Goal: Communication & Community: Ask a question

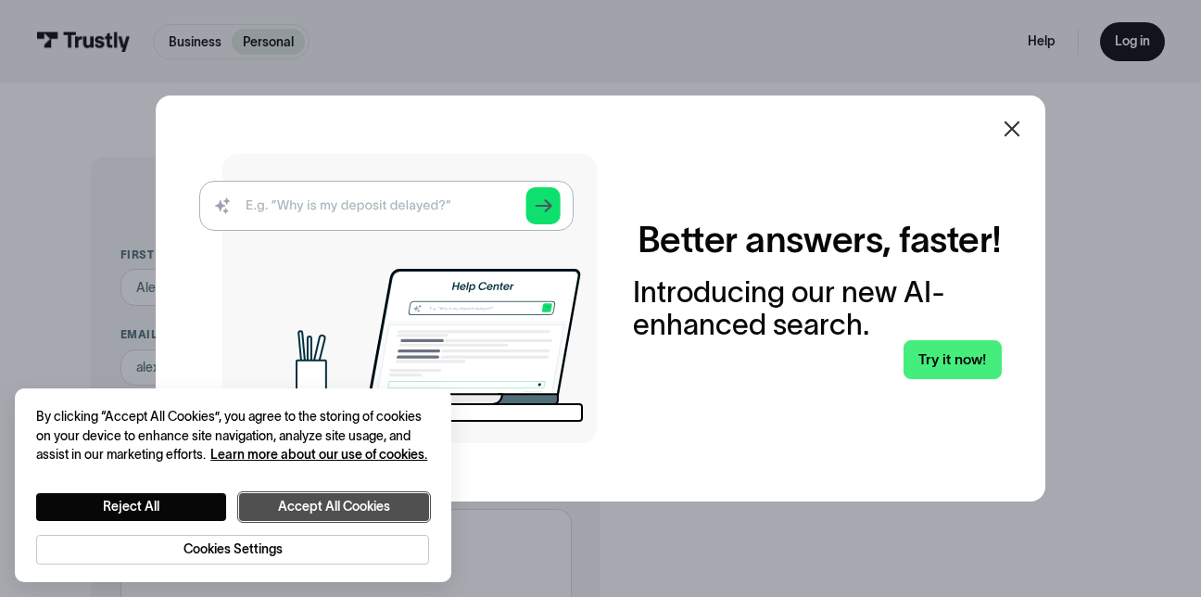
drag, startPoint x: 387, startPoint y: 503, endPoint x: 406, endPoint y: 502, distance: 19.6
click at [387, 503] on button "Accept All Cookies" at bounding box center [334, 506] width 190 height 27
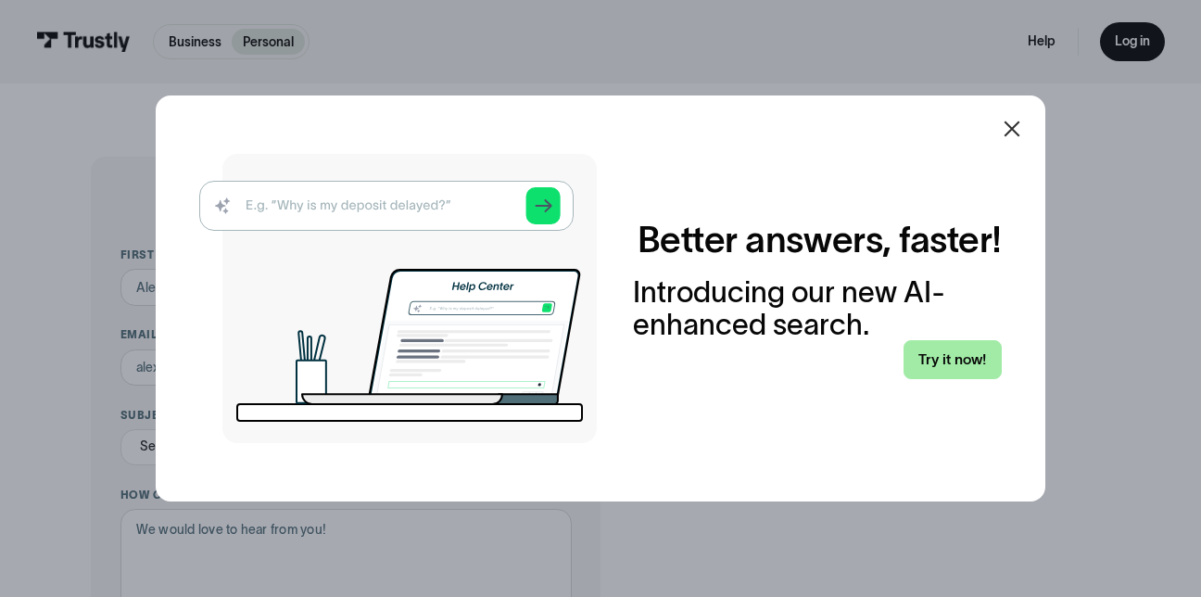
click at [955, 349] on link "Try it now!" at bounding box center [953, 359] width 98 height 38
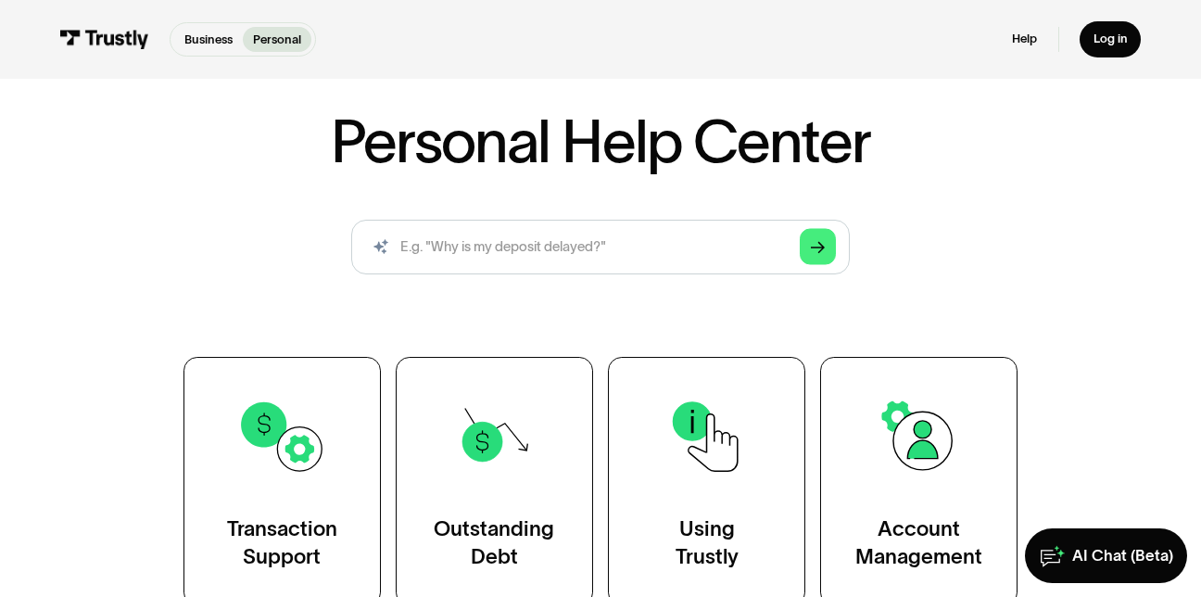
scroll to position [278, 0]
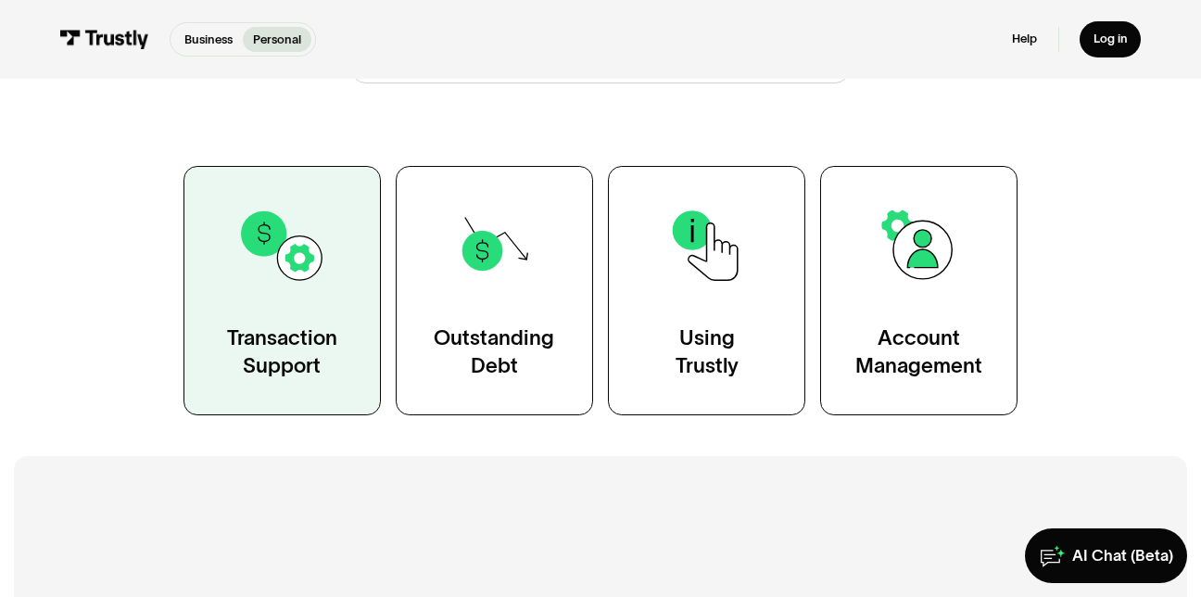
click at [311, 311] on link "Transaction Support" at bounding box center [282, 290] width 197 height 249
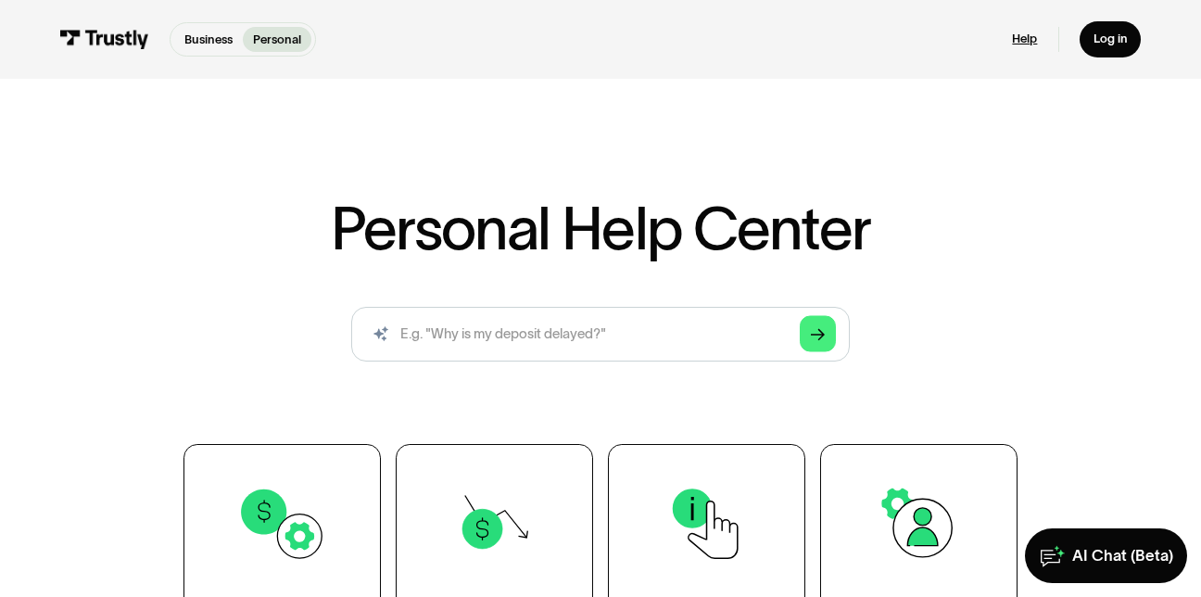
click at [1030, 46] on link "Help" at bounding box center [1024, 40] width 25 height 16
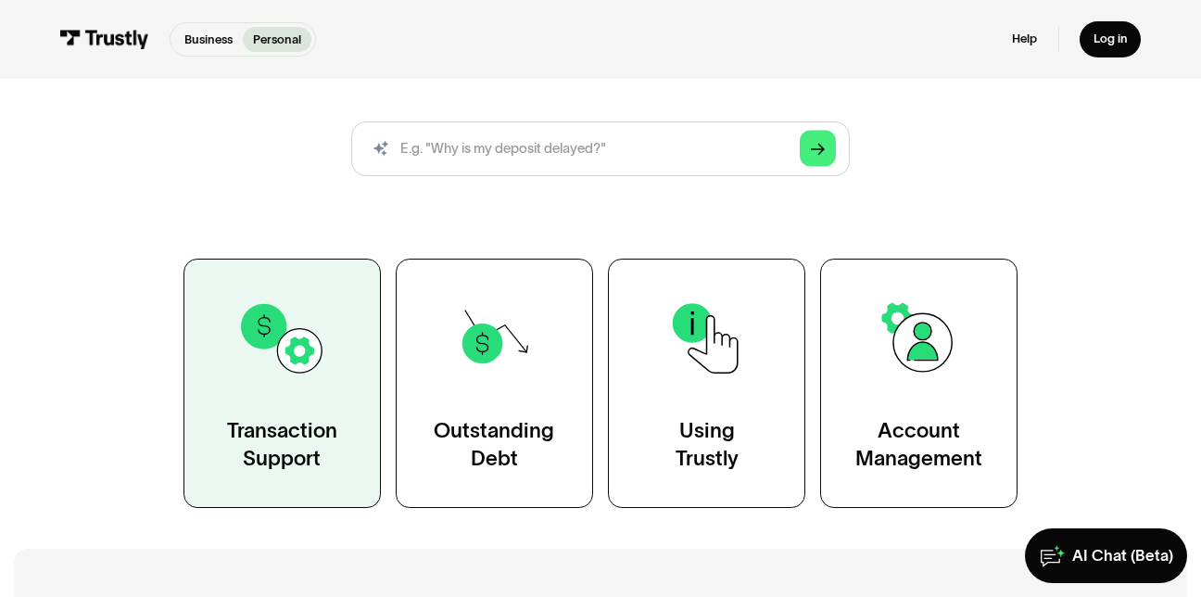
click at [312, 452] on div "Transaction Support" at bounding box center [282, 444] width 110 height 55
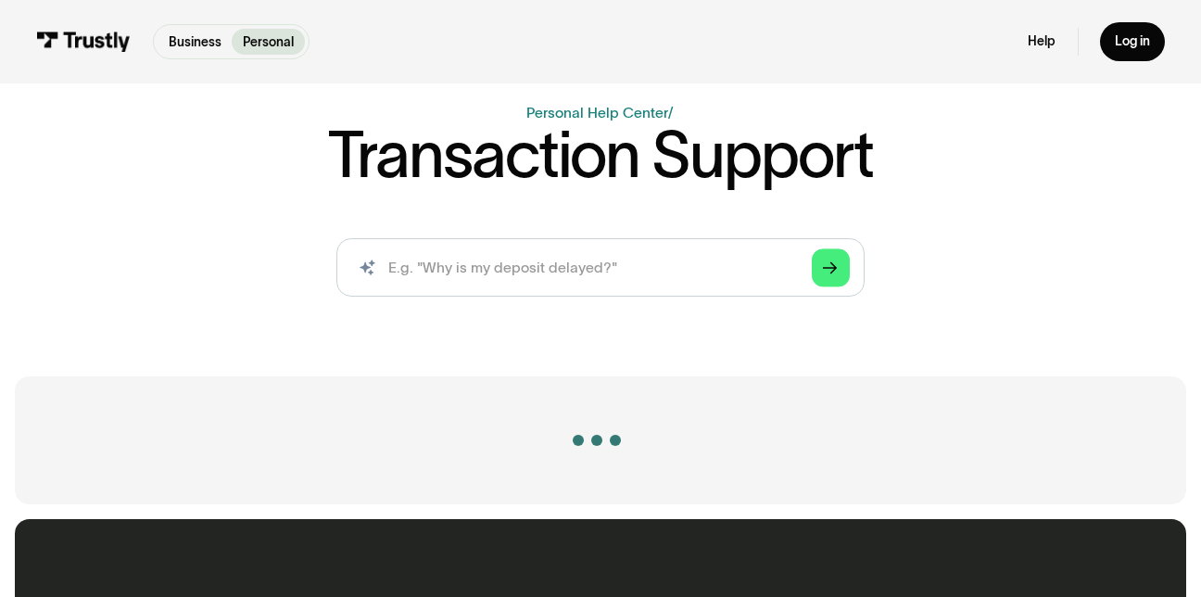
scroll to position [278, 0]
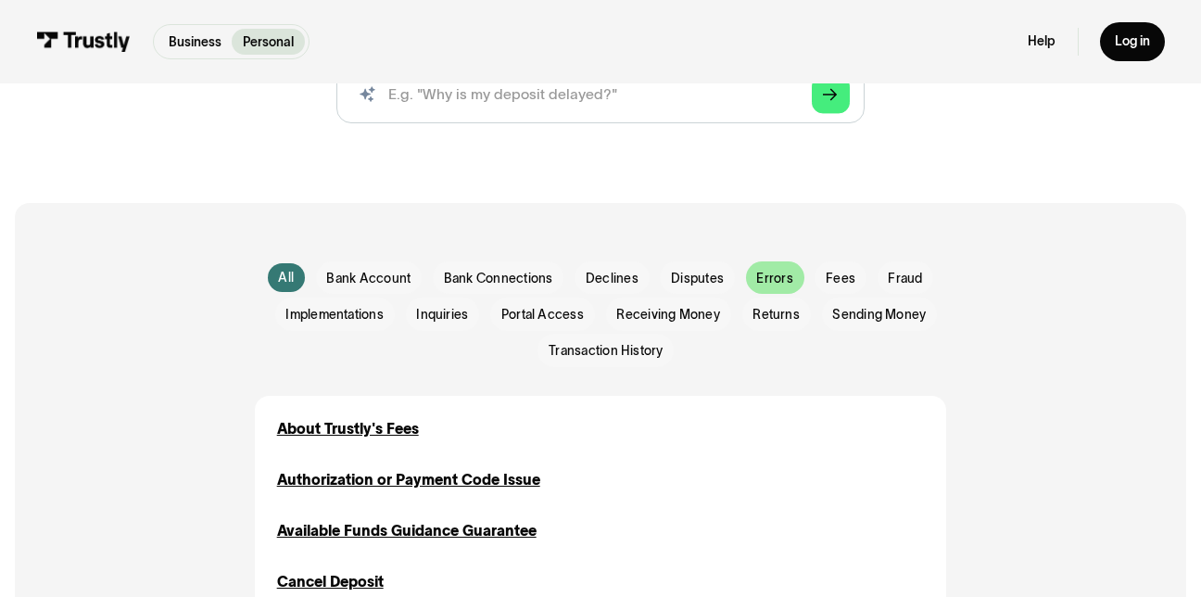
click at [761, 286] on span "Errors" at bounding box center [774, 279] width 36 height 19
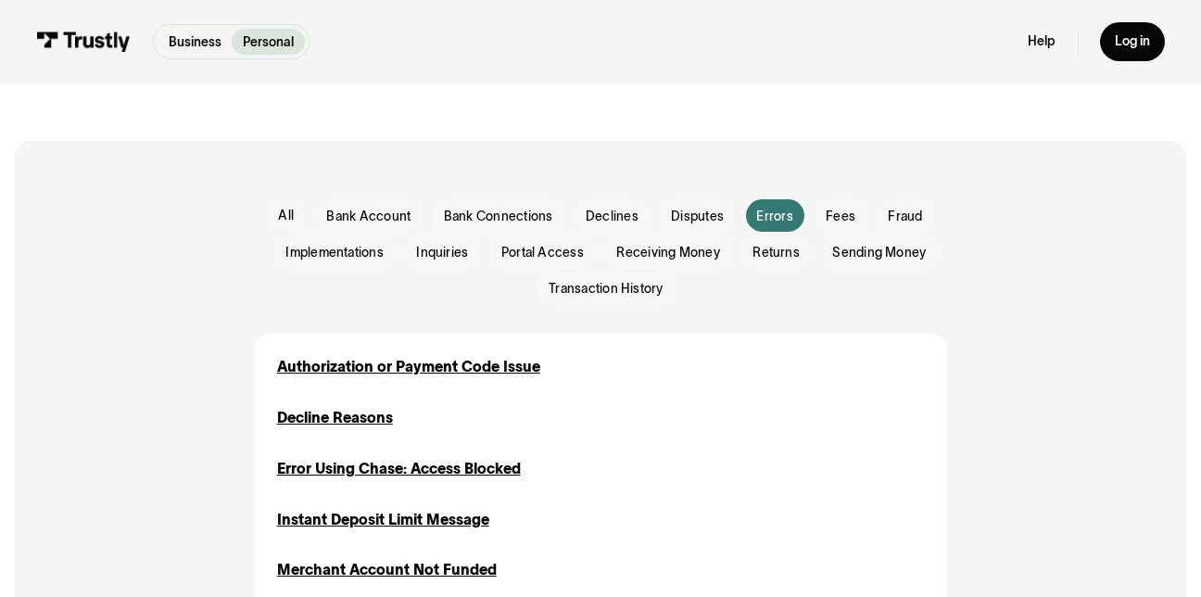
scroll to position [371, 0]
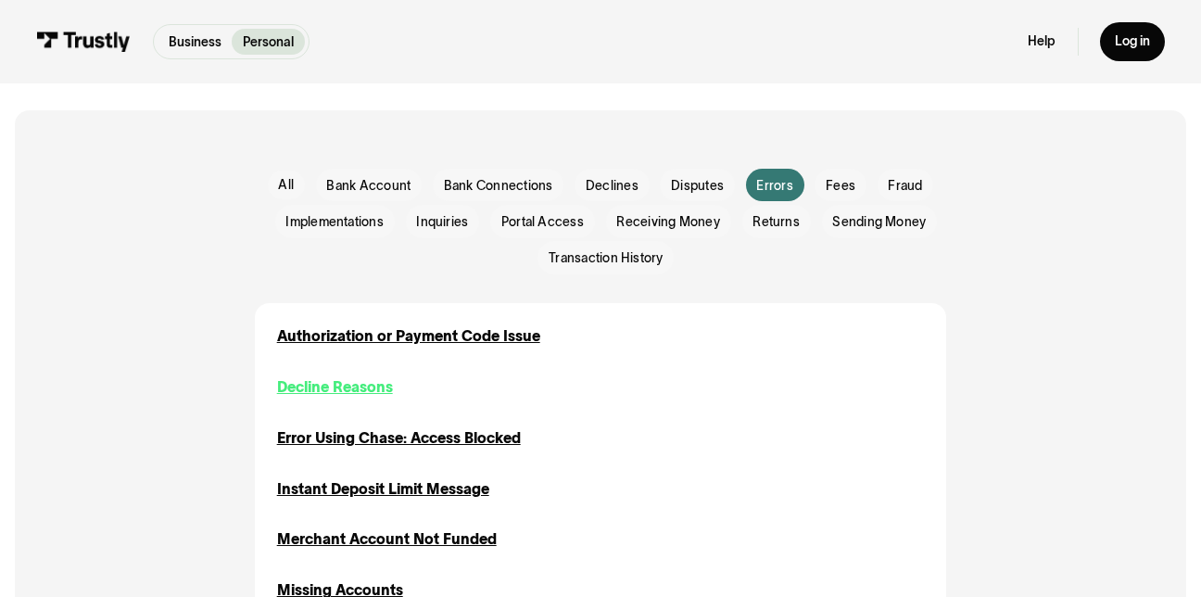
click at [357, 386] on div "Decline Reasons" at bounding box center [335, 387] width 116 height 22
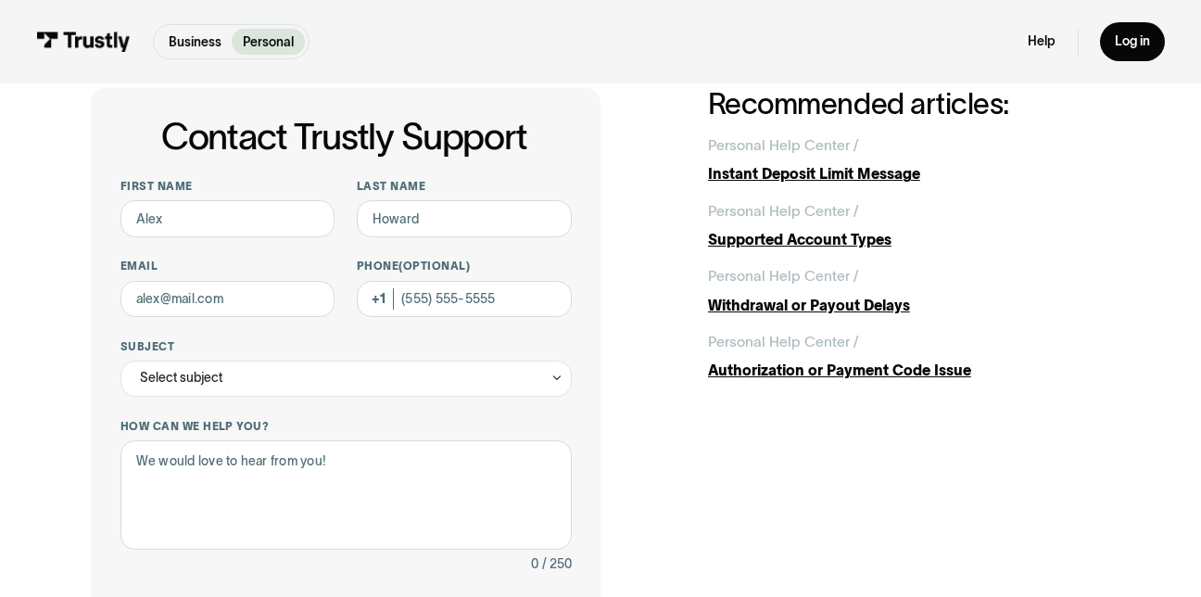
scroll to position [278, 0]
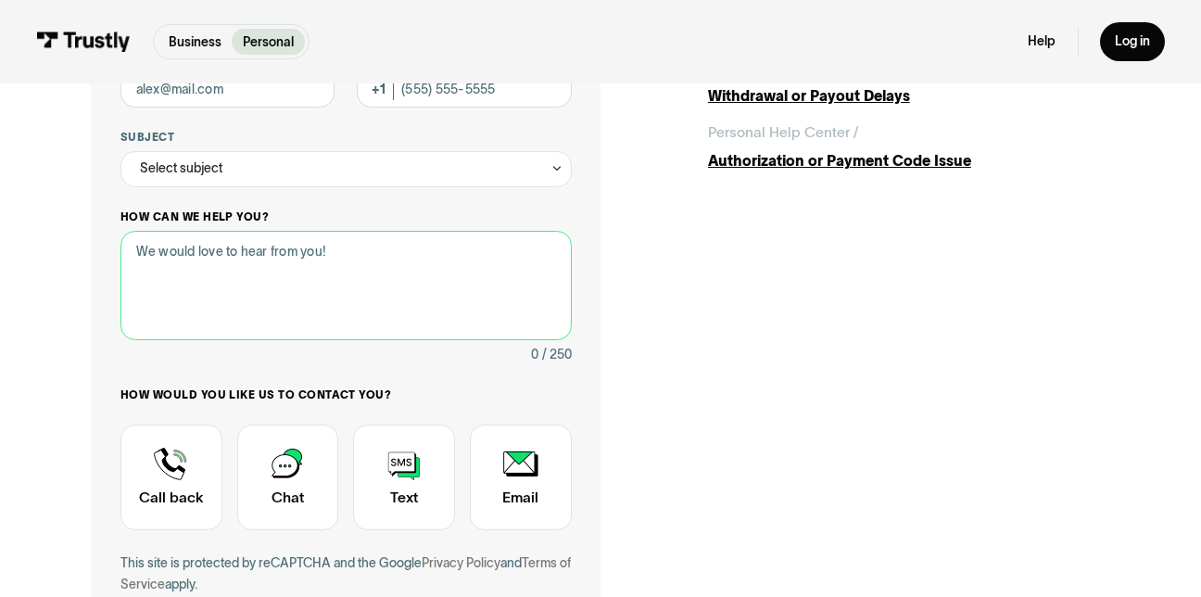
click at [237, 284] on textarea "How can we help you?" at bounding box center [346, 285] width 451 height 109
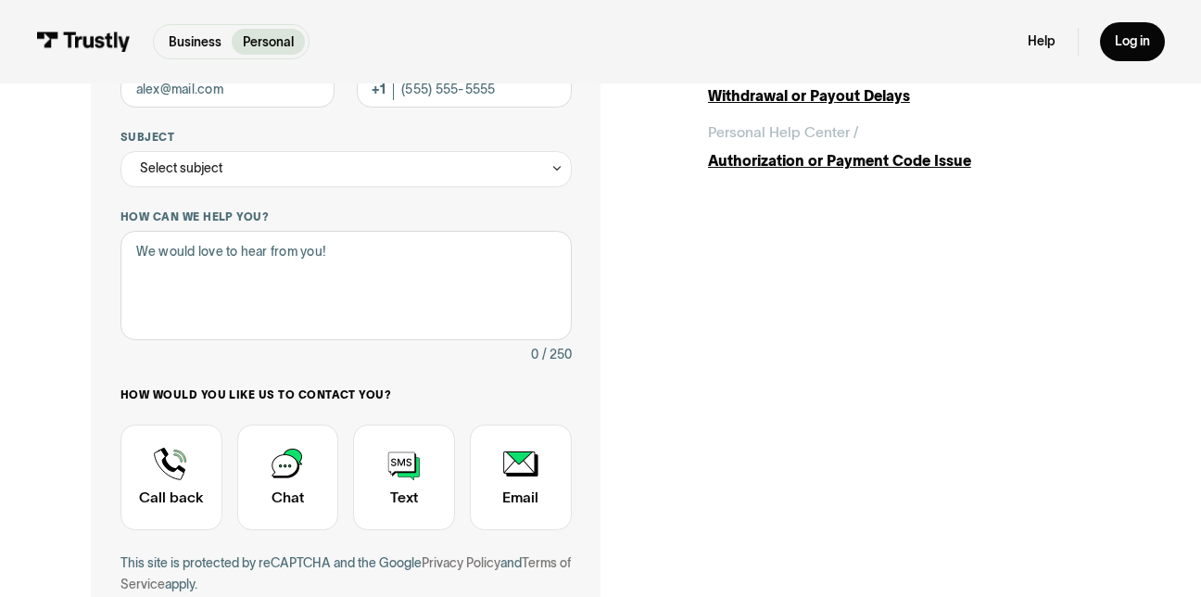
click at [236, 27] on input "First name" at bounding box center [228, 9] width 215 height 36
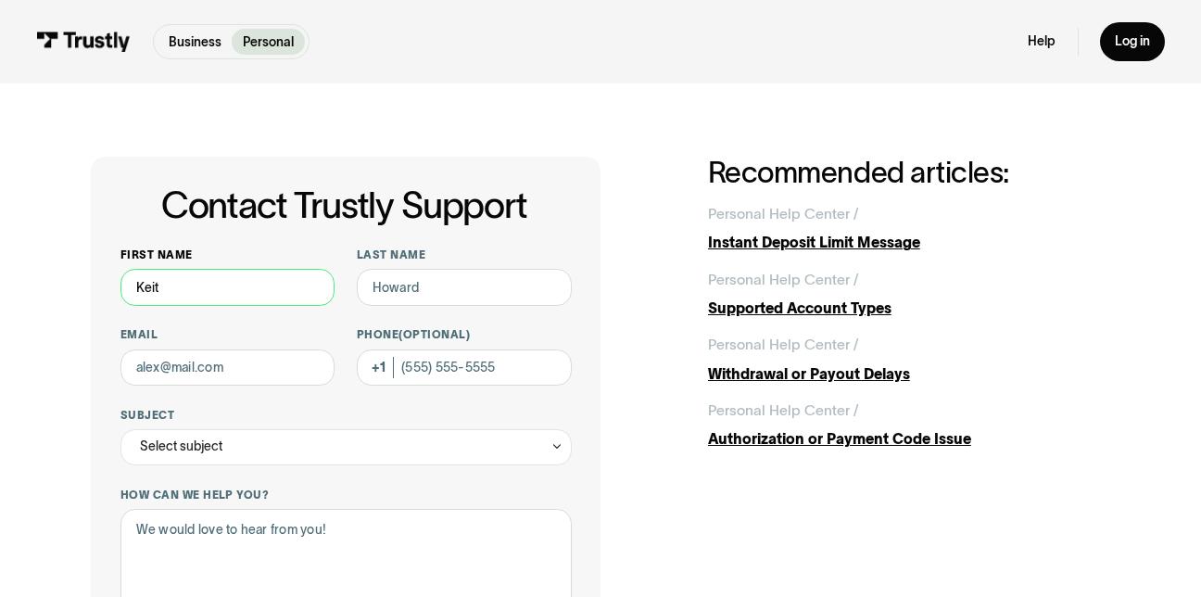
type input "Keith"
type input "Brown"
type input "(872) 369-1531"
click at [274, 440] on div "Select subject" at bounding box center [346, 447] width 451 height 36
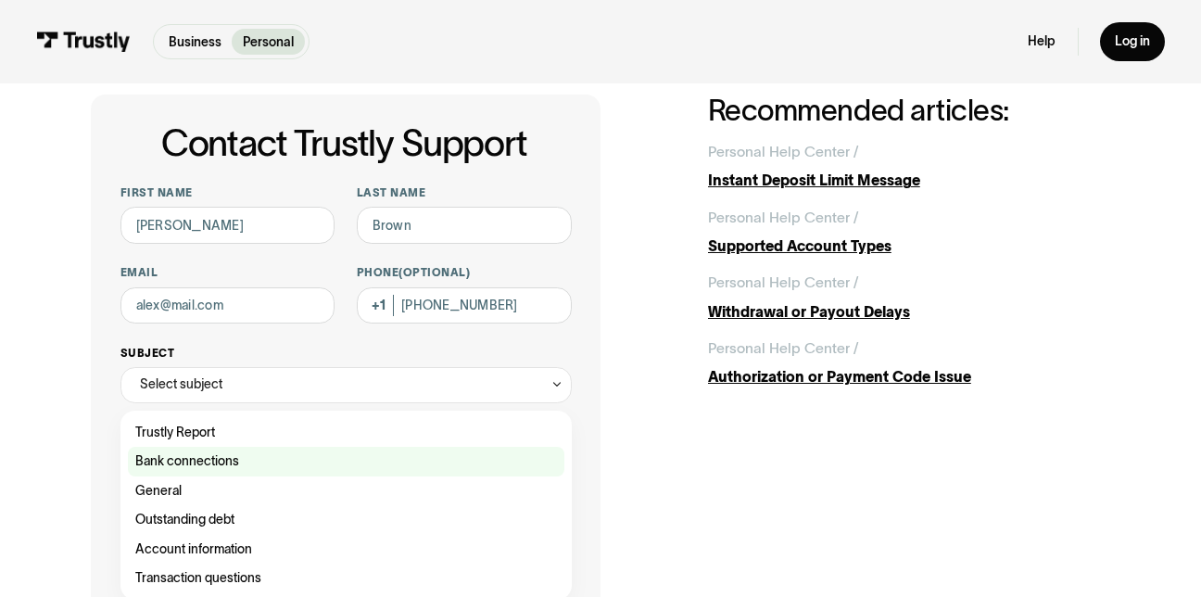
scroll to position [93, 0]
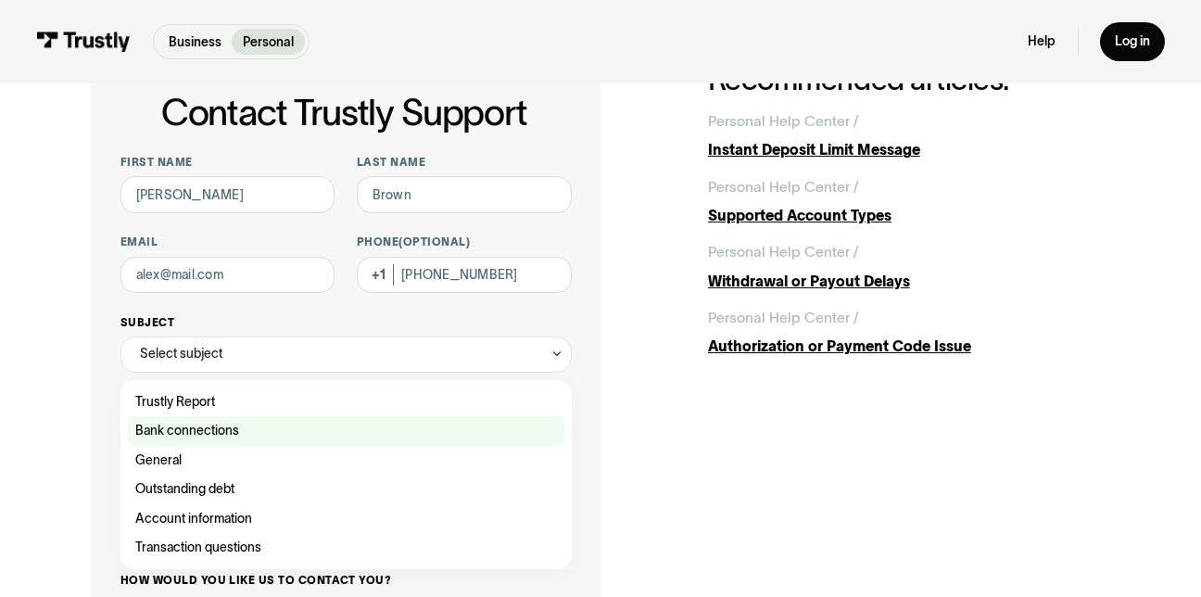
click at [177, 428] on div "Contact Trustly Support" at bounding box center [346, 430] width 437 height 29
type input "**********"
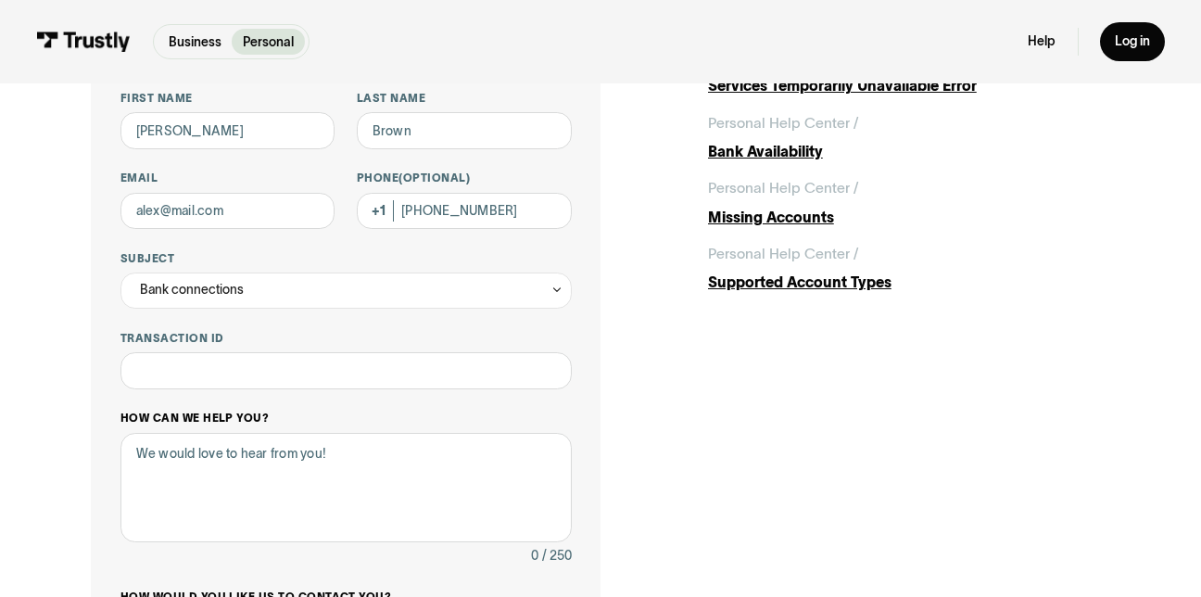
scroll to position [185, 0]
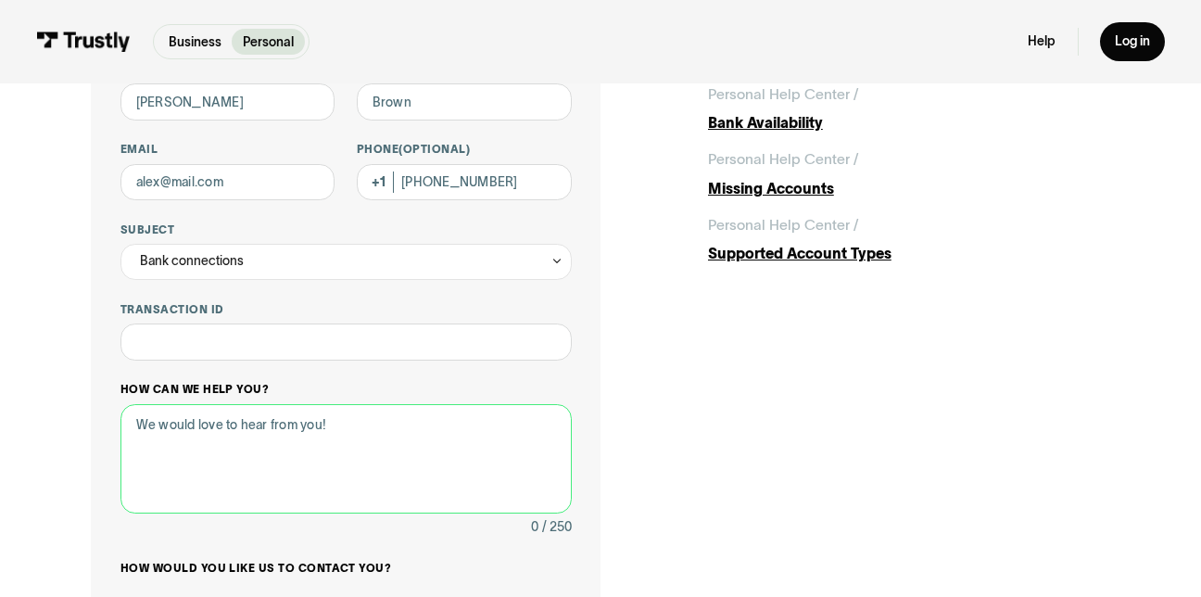
click at [307, 424] on textarea "How can we help you?" at bounding box center [346, 458] width 451 height 109
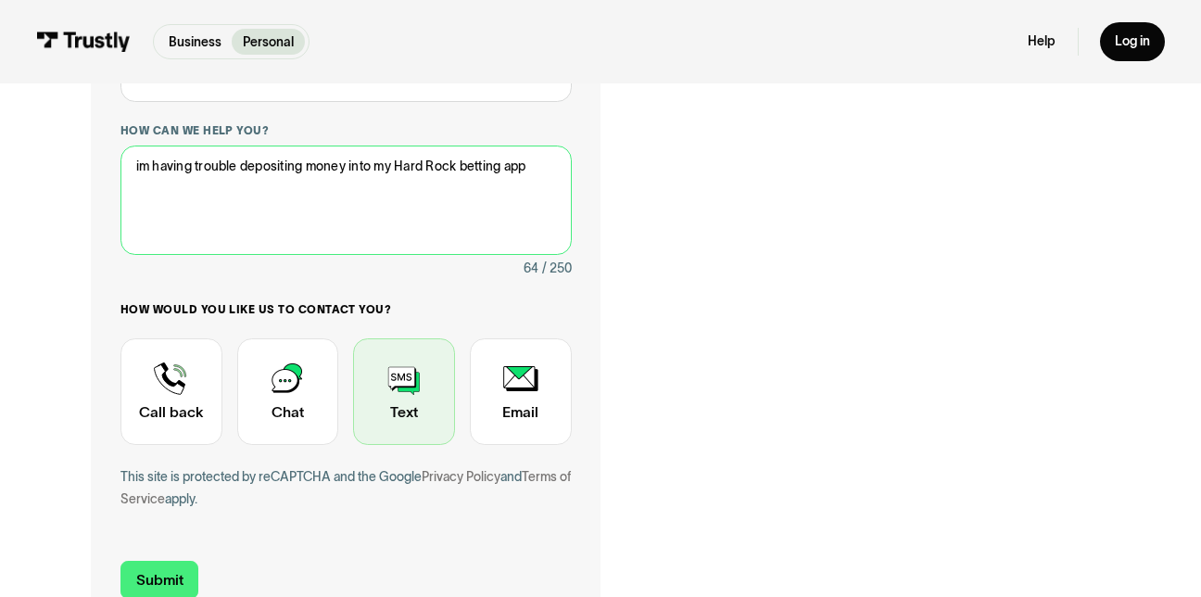
scroll to position [463, 0]
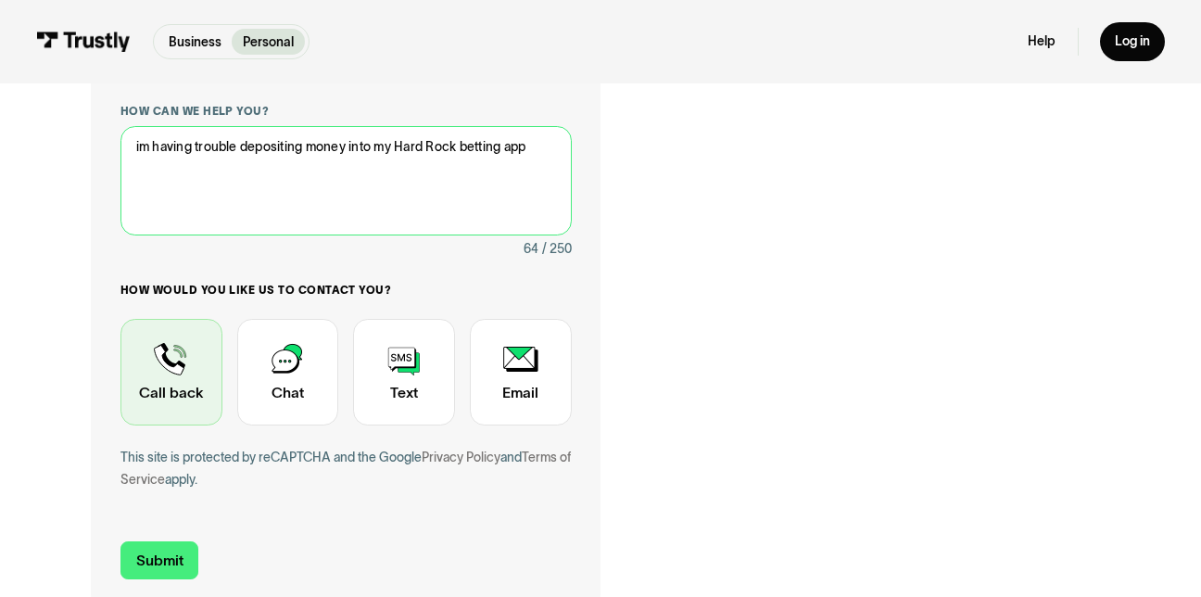
type textarea "im having trouble depositing money into my Hard Rock betting app"
click at [191, 388] on div "Contact Trustly Support" at bounding box center [172, 372] width 102 height 107
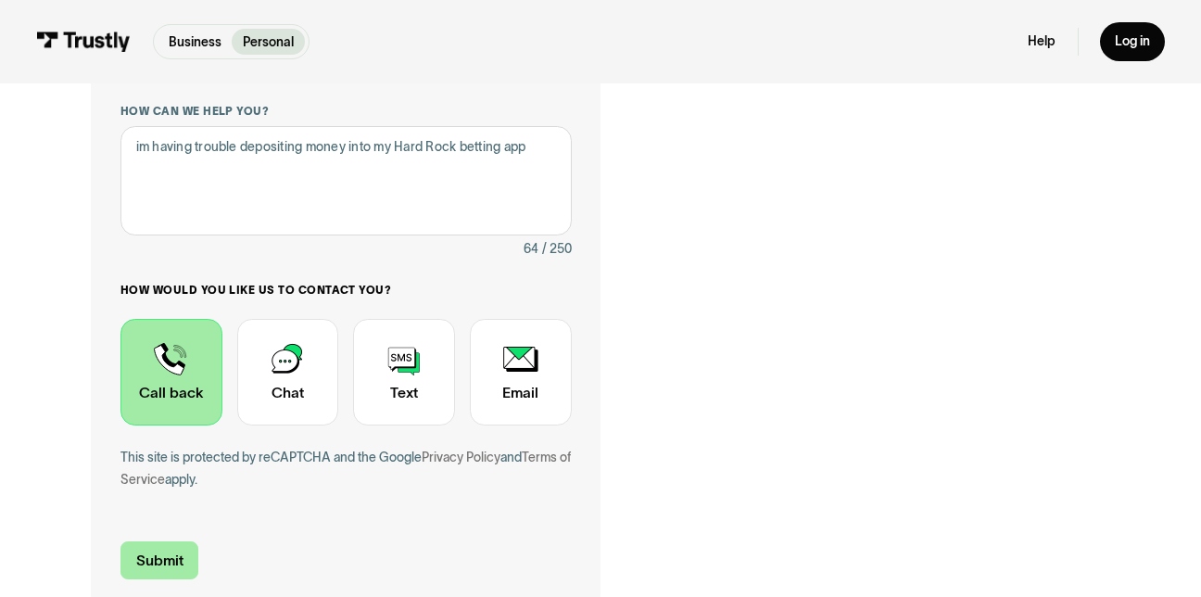
click at [163, 552] on input "Submit" at bounding box center [160, 560] width 78 height 38
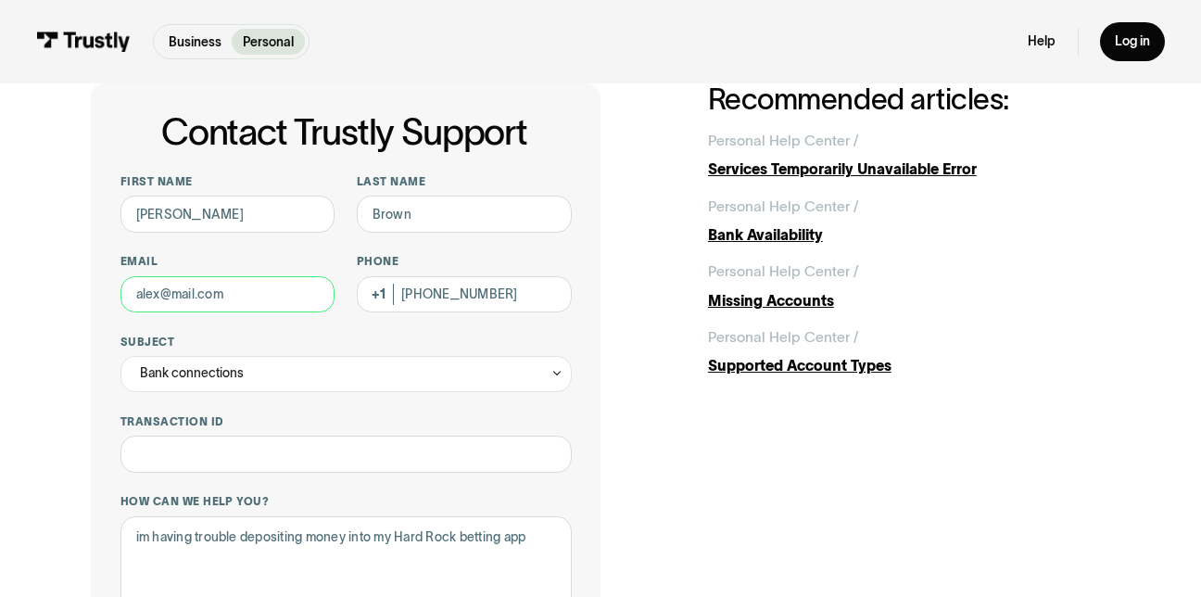
scroll to position [72, 0]
click at [237, 298] on input "Email" at bounding box center [228, 295] width 215 height 36
type input "allenbrownkeith1234@gmail.com"
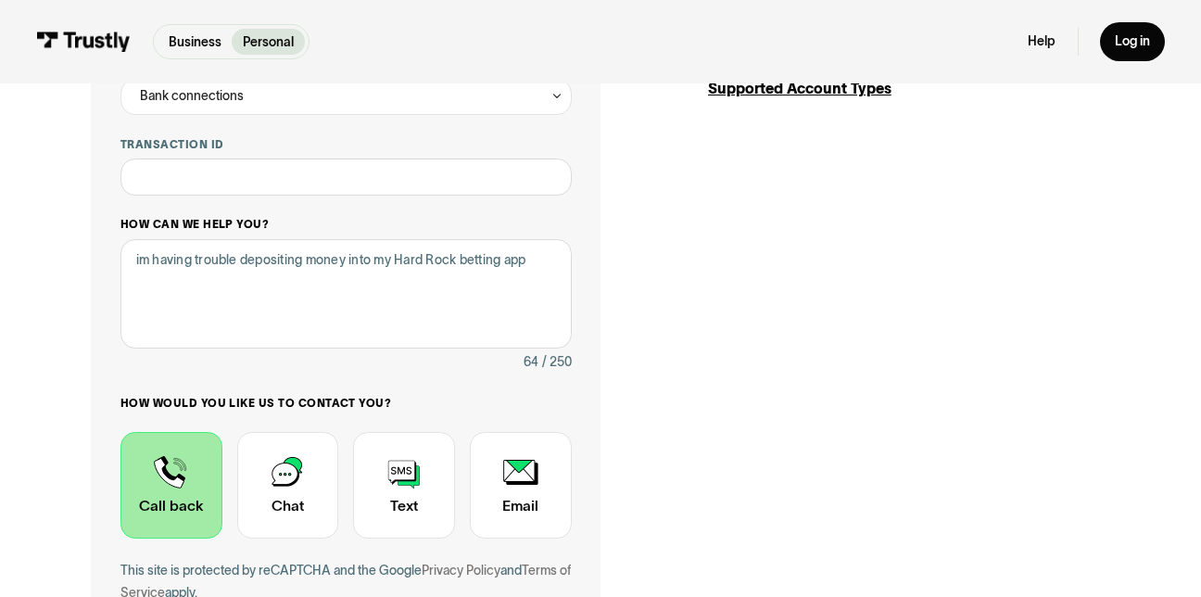
scroll to position [0, 0]
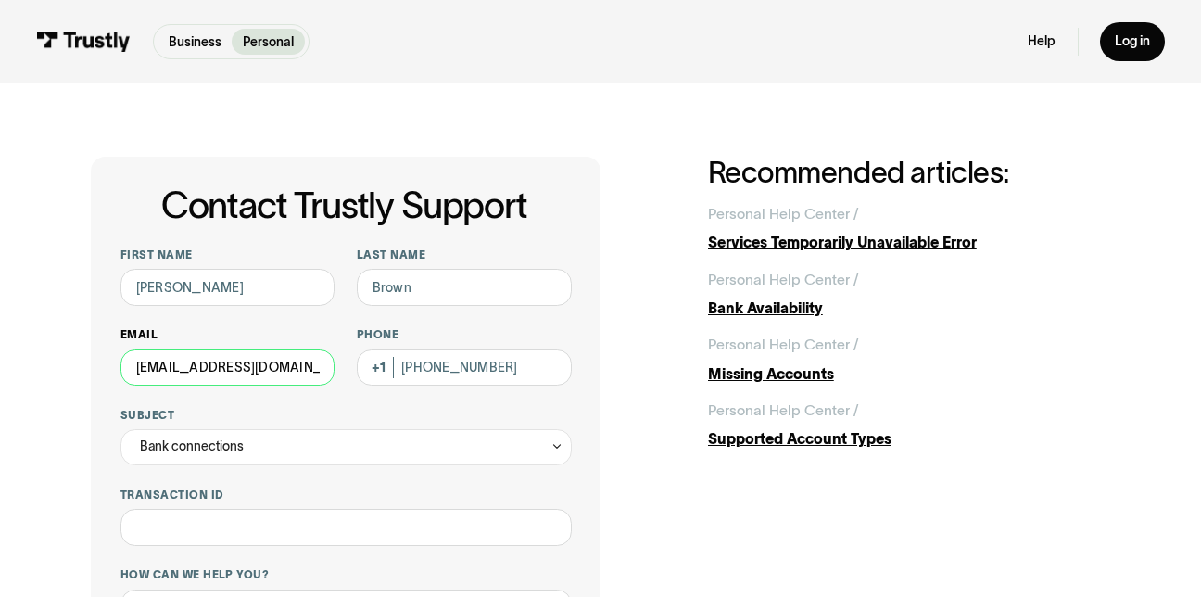
click at [314, 363] on input "allenbrownkeith1234@gmail.com" at bounding box center [228, 367] width 215 height 36
click at [320, 364] on input "allenbrownkeith1234@gmail.com" at bounding box center [228, 367] width 215 height 36
click at [327, 366] on input "allenbrownkeith1234@gmail.com" at bounding box center [228, 367] width 215 height 36
drag, startPoint x: 313, startPoint y: 365, endPoint x: 280, endPoint y: 375, distance: 34.6
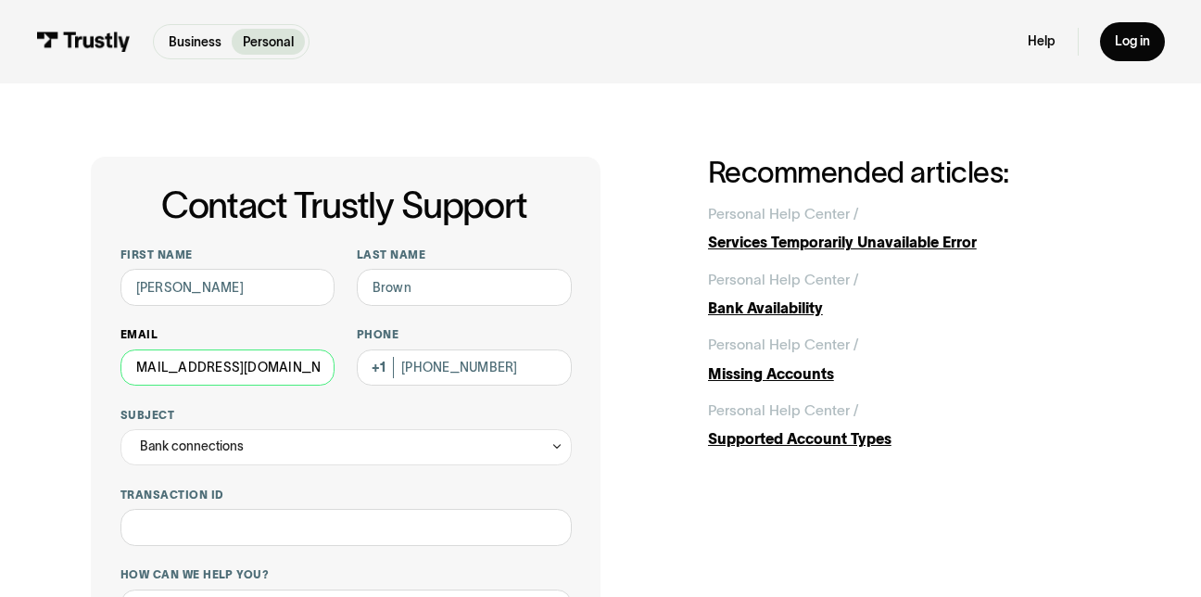
click at [283, 376] on input "allenbrownkeith1234@gmail.com" at bounding box center [228, 367] width 215 height 36
click at [524, 186] on h1 "Contact Trustly Support" at bounding box center [344, 205] width 455 height 40
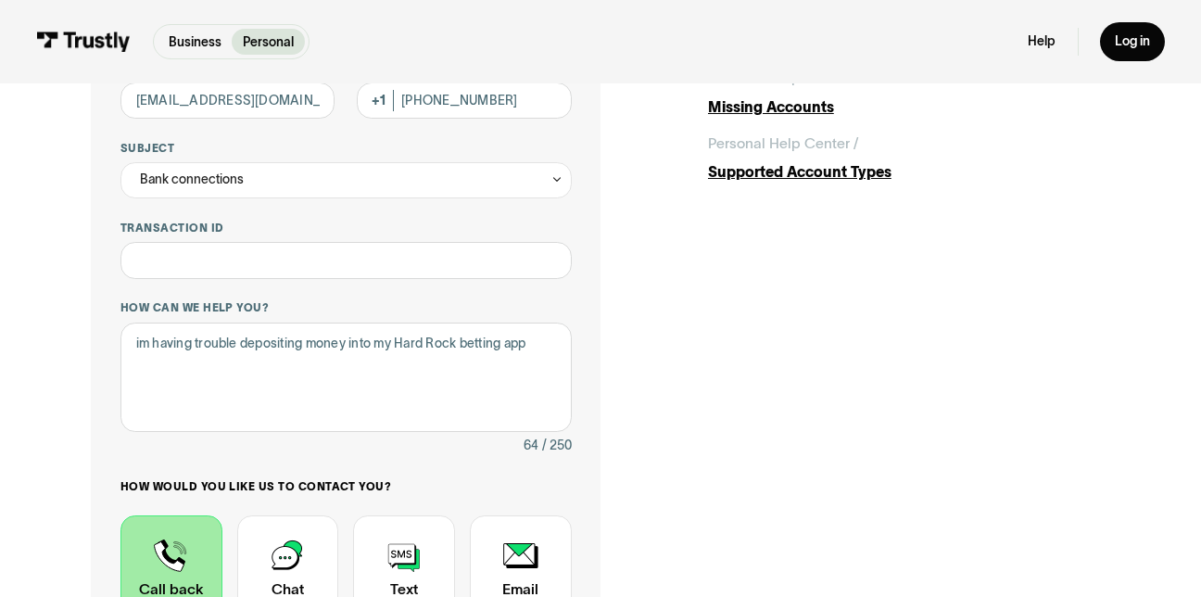
scroll to position [371, 0]
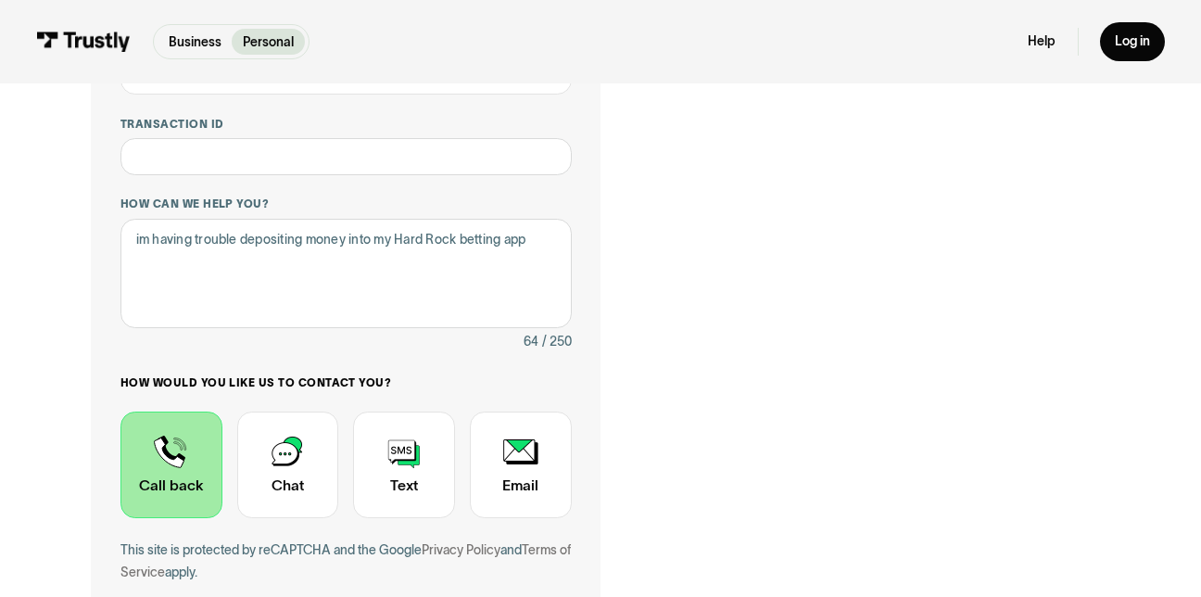
click at [171, 457] on div "Contact Trustly Support" at bounding box center [172, 465] width 102 height 107
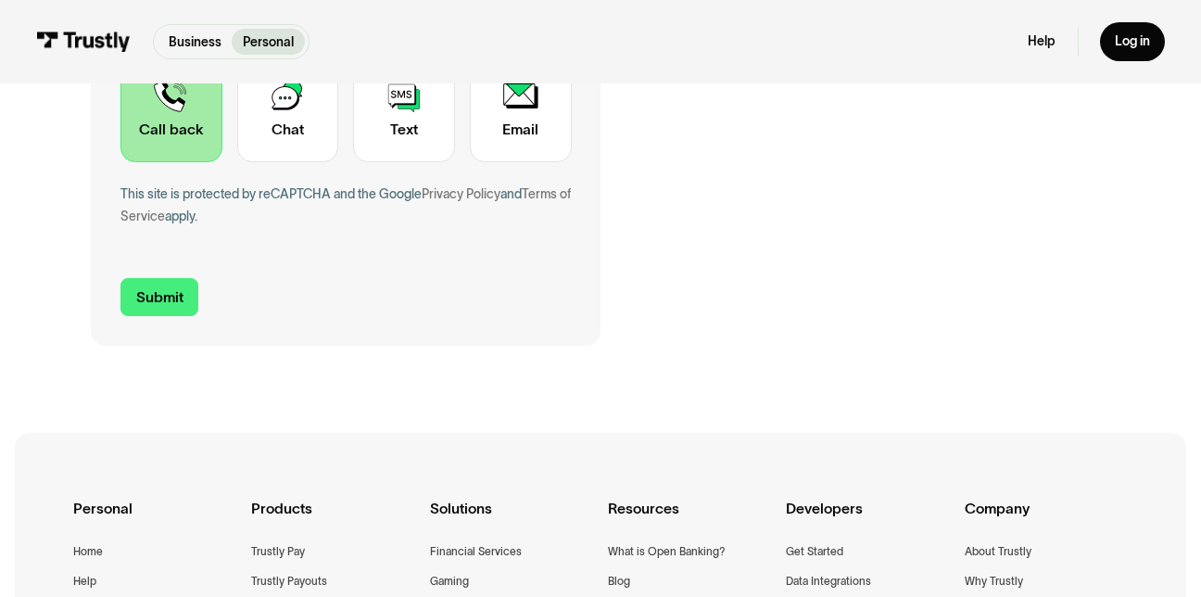
scroll to position [742, 0]
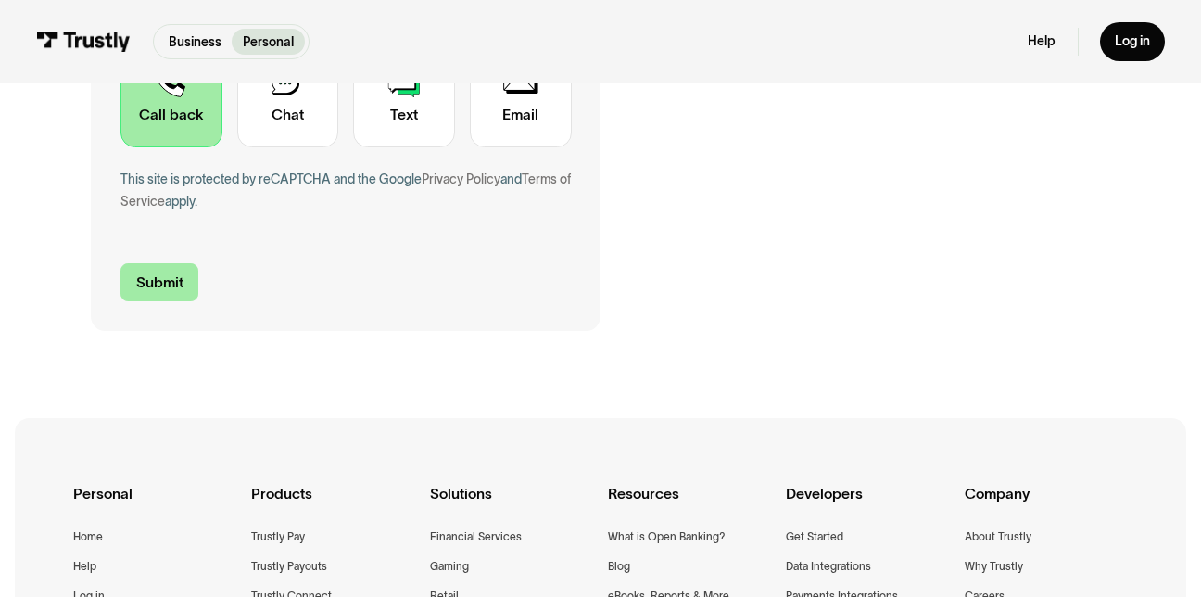
click at [174, 296] on input "Submit" at bounding box center [160, 282] width 78 height 38
type input "+18723691531"
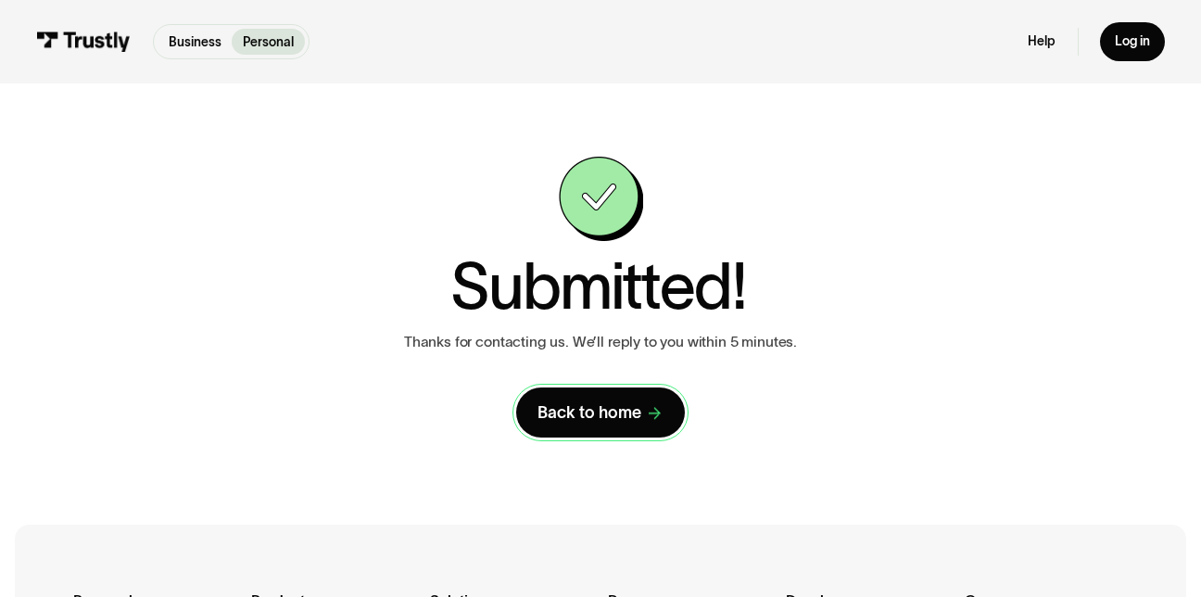
click at [607, 406] on div "Back to home" at bounding box center [590, 412] width 104 height 21
